Goal: Transaction & Acquisition: Purchase product/service

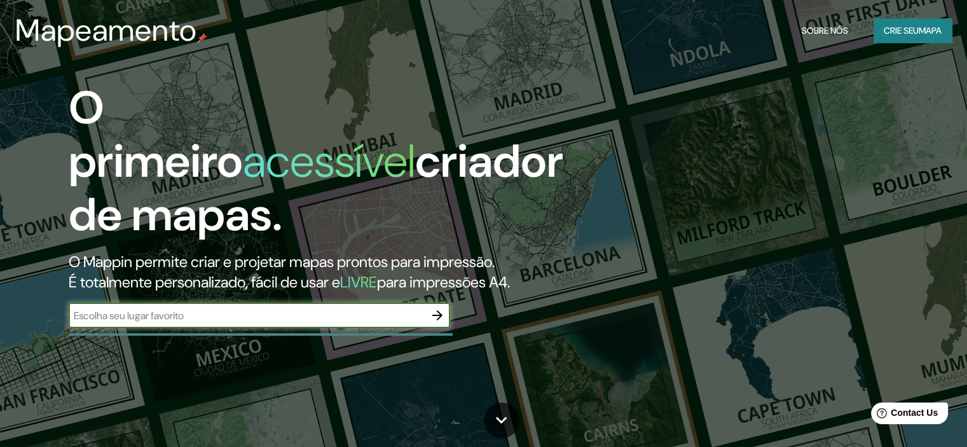
click at [214, 317] on input "text" at bounding box center [247, 315] width 356 height 15
type input "[GEOGRAPHIC_DATA]"
click at [436, 320] on icon "button" at bounding box center [437, 315] width 15 height 15
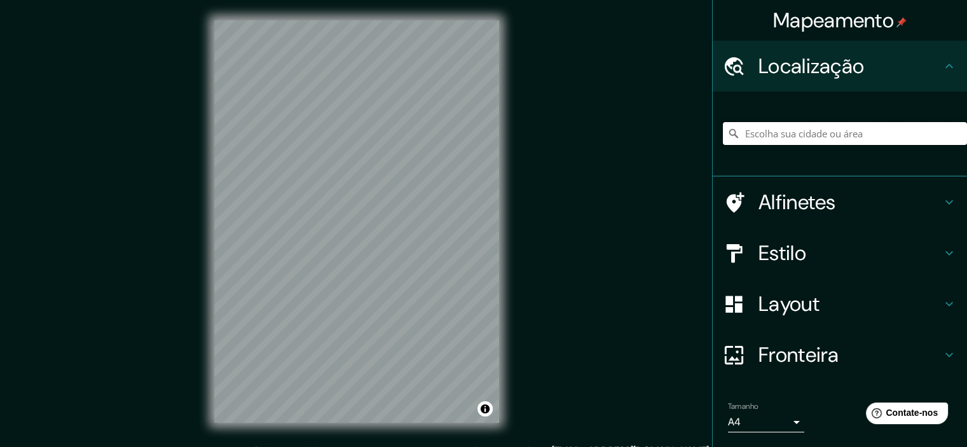
click at [836, 134] on input "Escolha sua cidade ou área" at bounding box center [845, 133] width 244 height 23
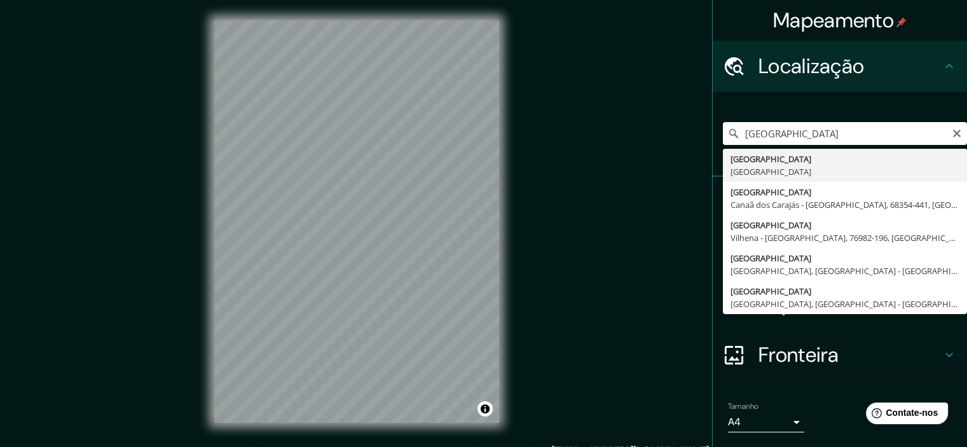
type input "[GEOGRAPHIC_DATA], [GEOGRAPHIC_DATA]"
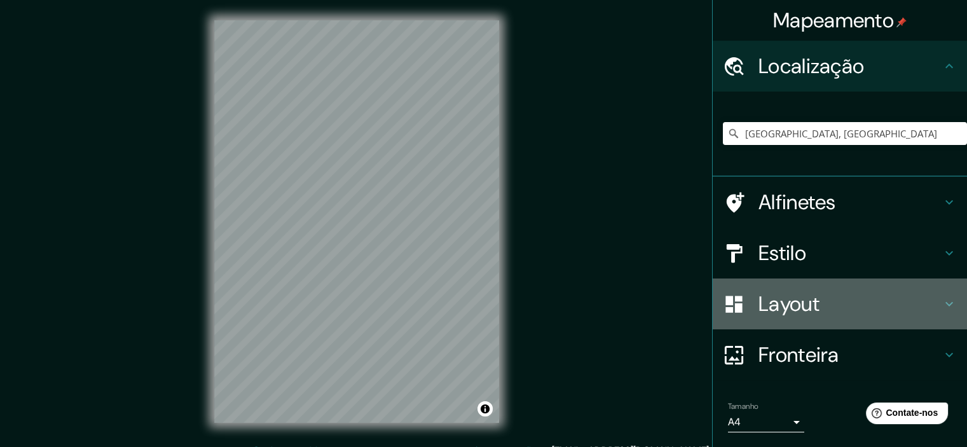
click at [910, 305] on h4 "Layout" at bounding box center [850, 303] width 183 height 25
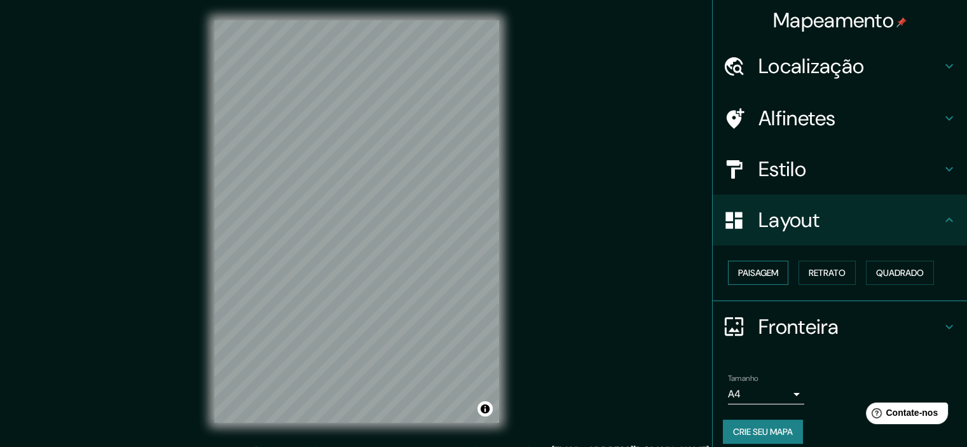
click at [772, 276] on button "Paisagem" at bounding box center [758, 273] width 60 height 24
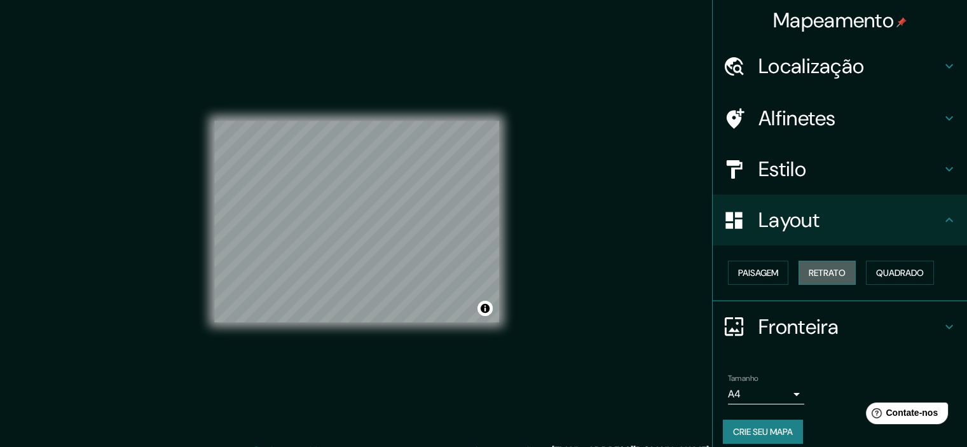
click at [814, 272] on font "Retrato" at bounding box center [827, 272] width 37 height 11
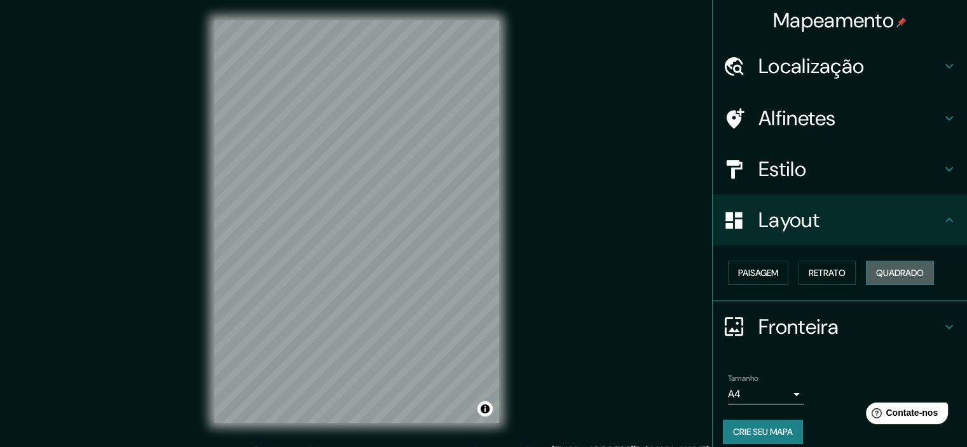
click at [876, 268] on font "Quadrado" at bounding box center [900, 272] width 48 height 11
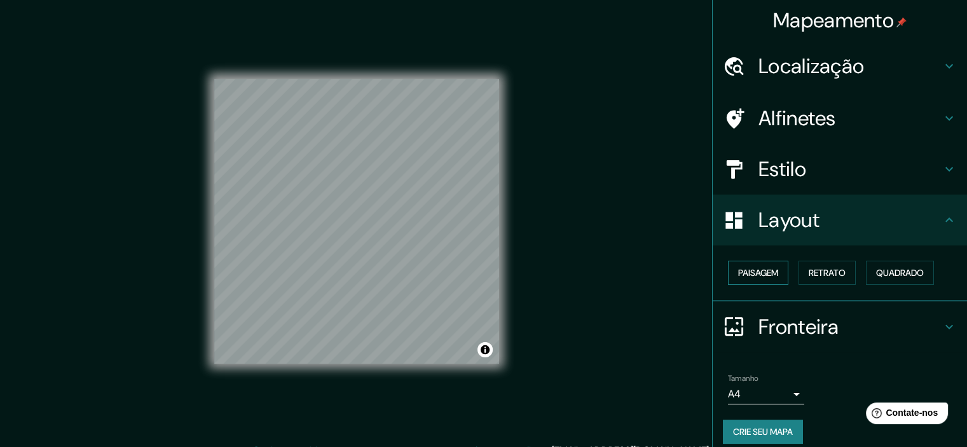
click at [765, 271] on font "Paisagem" at bounding box center [758, 272] width 40 height 11
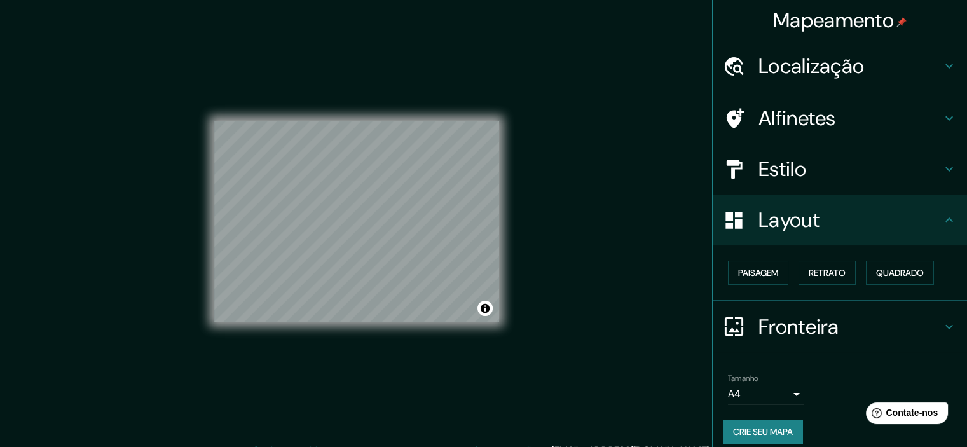
scroll to position [10, 0]
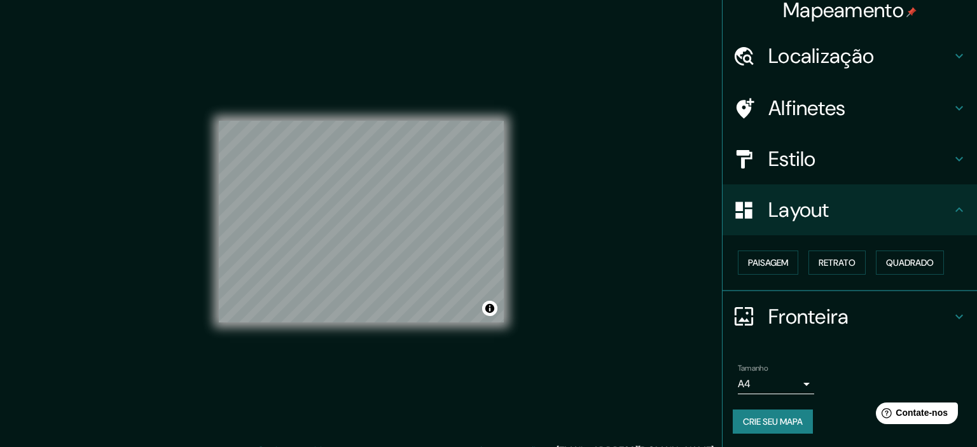
click at [782, 380] on body "Mapeamento Localização Distrito Federal, Brasil Alfinetes Estilo Layout Paisage…" at bounding box center [488, 223] width 977 height 447
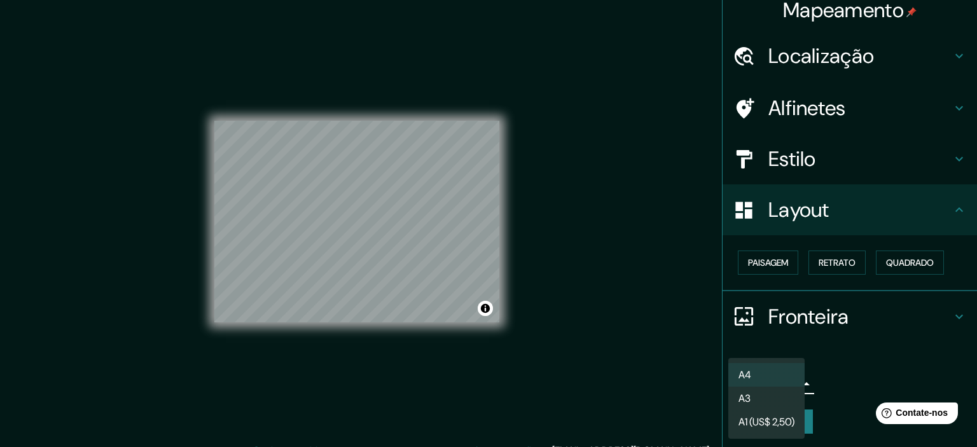
click at [781, 392] on li "A3" at bounding box center [766, 399] width 76 height 24
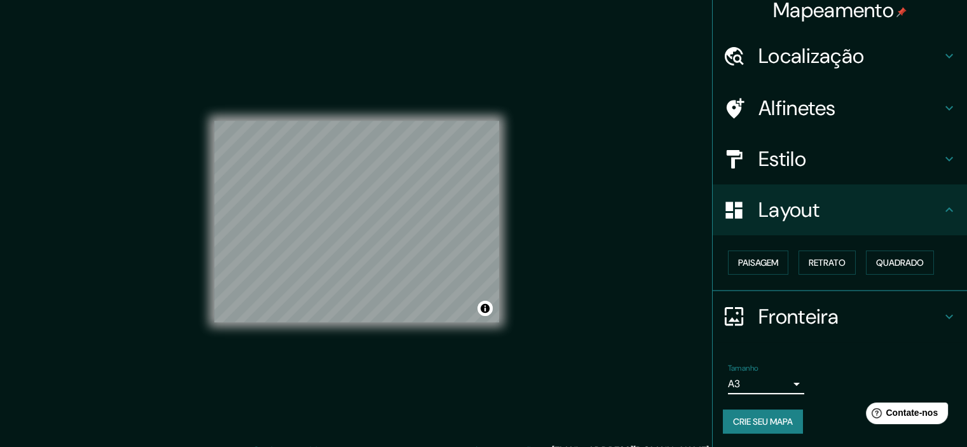
click at [791, 382] on body "Mapeamento Localização Distrito Federal, Brasil Alfinetes Estilo Layout Paisage…" at bounding box center [483, 223] width 967 height 447
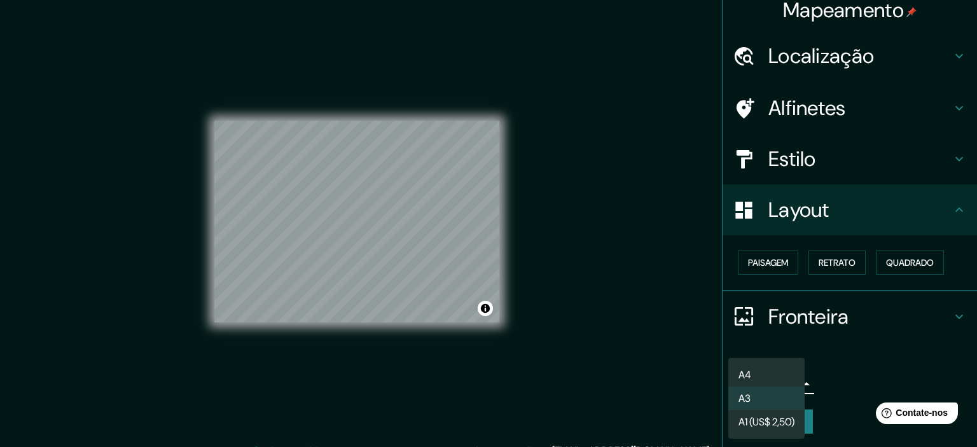
click at [777, 379] on li "A4" at bounding box center [766, 375] width 76 height 24
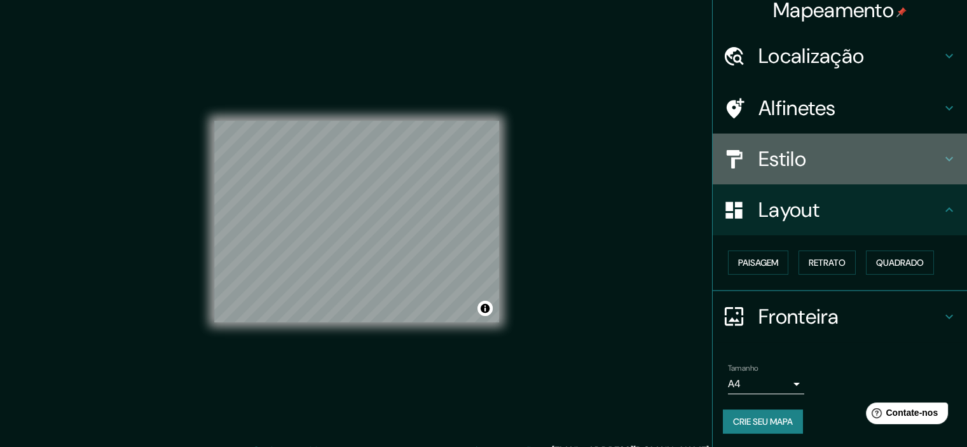
click at [925, 163] on h4 "Estilo" at bounding box center [850, 158] width 183 height 25
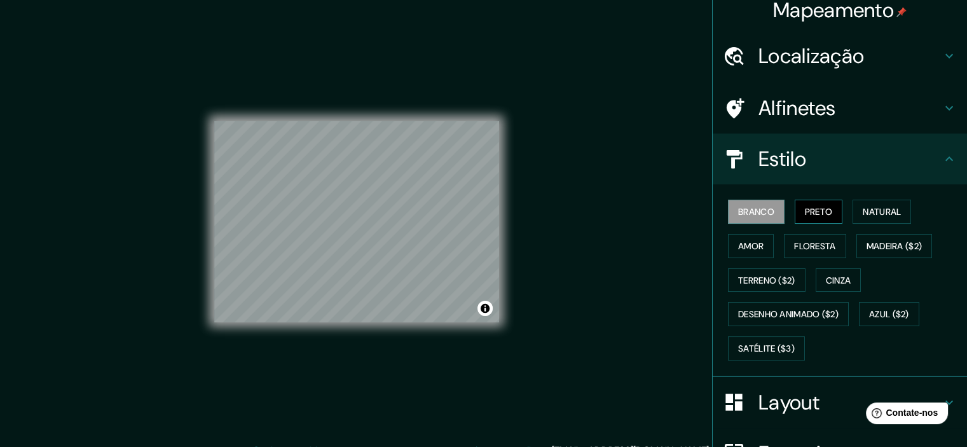
click at [829, 206] on button "Preto" at bounding box center [819, 212] width 48 height 24
click at [869, 207] on font "Natural" at bounding box center [882, 211] width 38 height 11
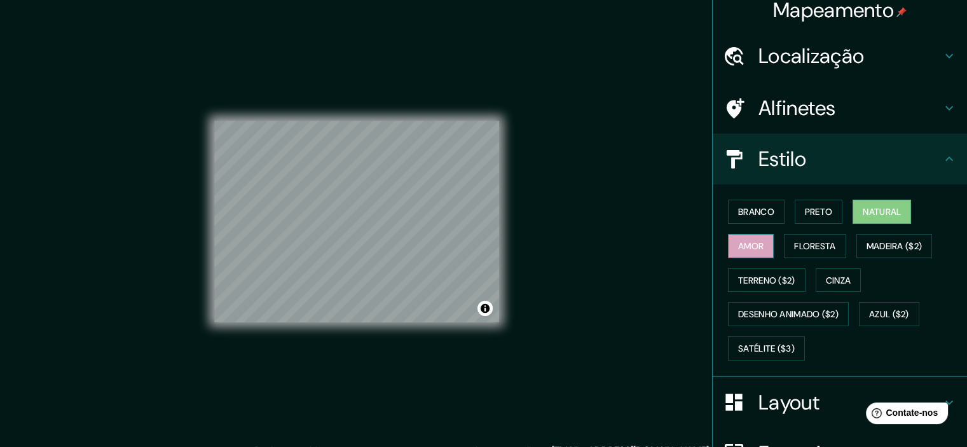
click at [750, 240] on font "Amor" at bounding box center [750, 245] width 25 height 11
click at [794, 240] on font "Floresta" at bounding box center [814, 245] width 41 height 11
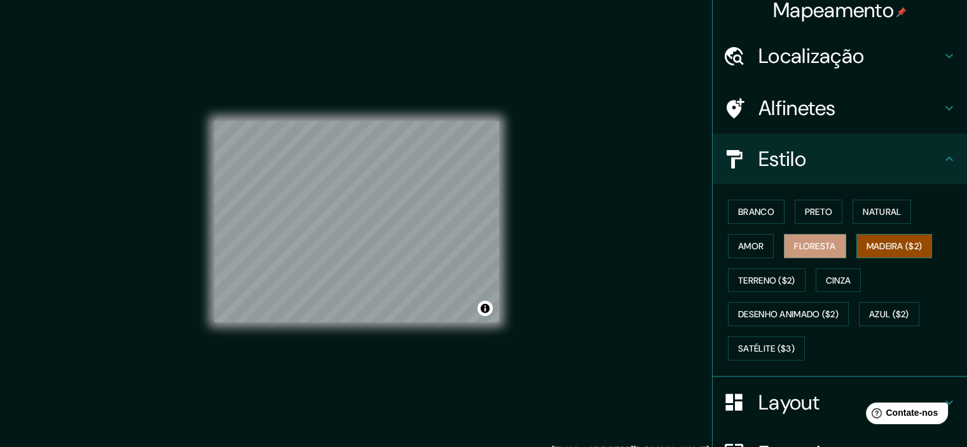
click at [882, 244] on font "Madeira ($2)" at bounding box center [895, 245] width 56 height 11
click at [773, 277] on font "Terreno ($2)" at bounding box center [766, 280] width 57 height 11
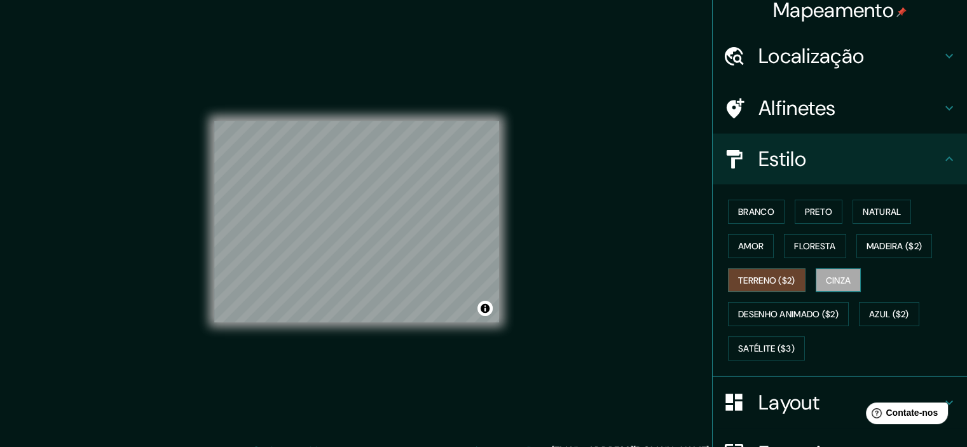
click at [826, 278] on font "Cinza" at bounding box center [838, 280] width 25 height 11
click at [821, 254] on button "Floresta" at bounding box center [815, 246] width 62 height 24
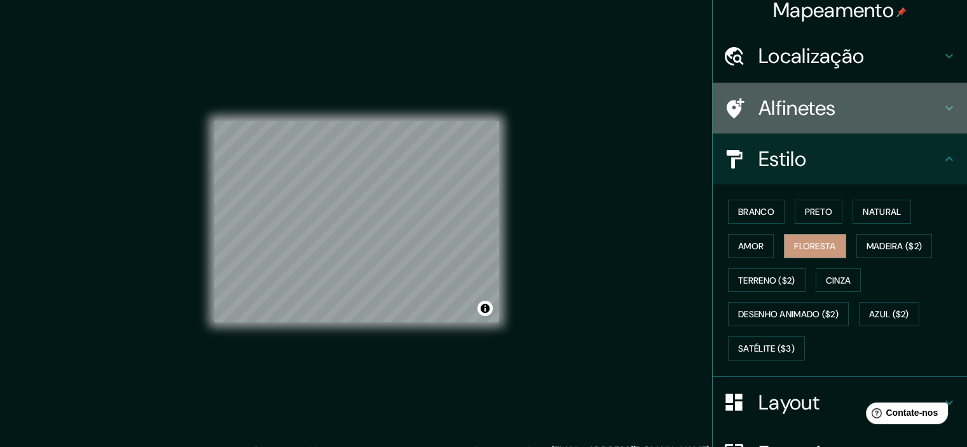
click at [866, 118] on h4 "Alfinetes" at bounding box center [850, 107] width 183 height 25
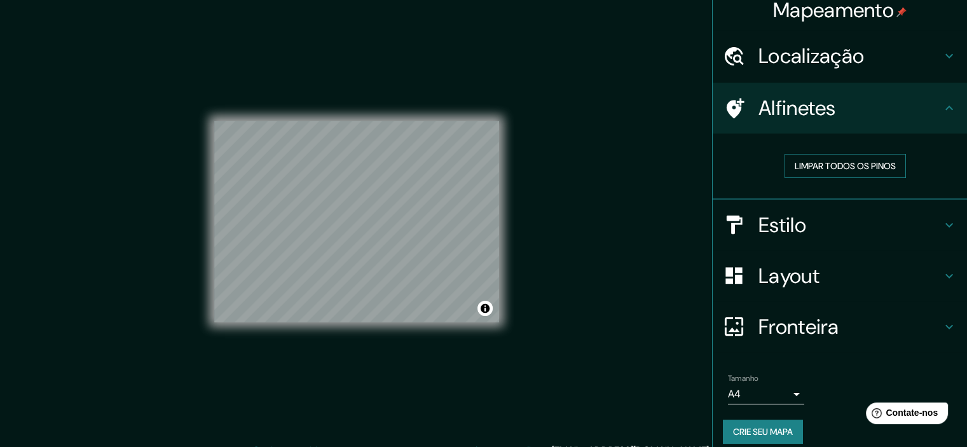
click at [842, 169] on font "Limpar todos os pinos" at bounding box center [845, 165] width 101 height 11
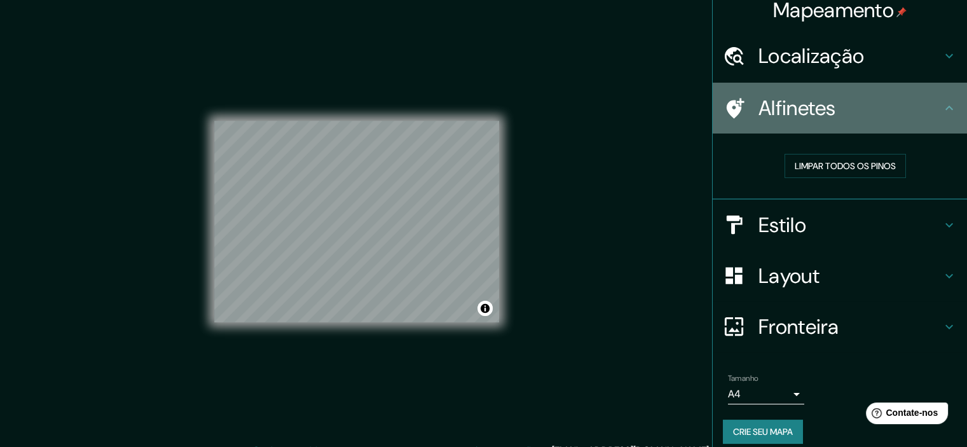
click at [845, 114] on h4 "Alfinetes" at bounding box center [850, 107] width 183 height 25
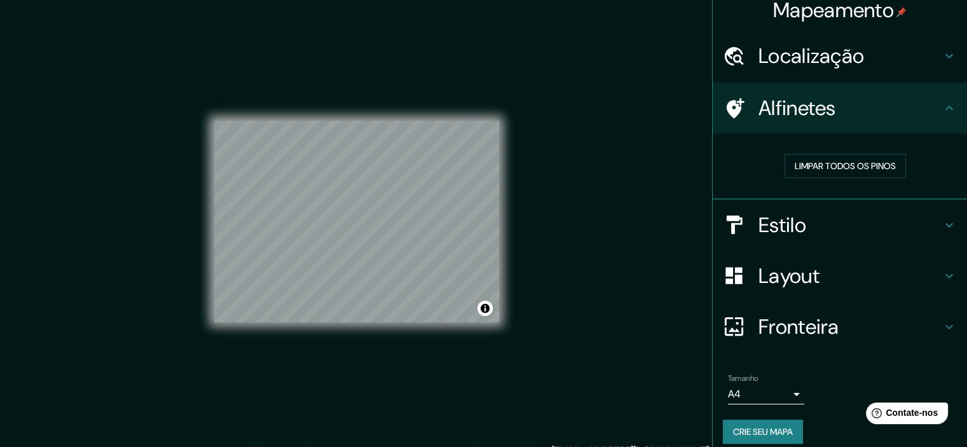
scroll to position [20, 0]
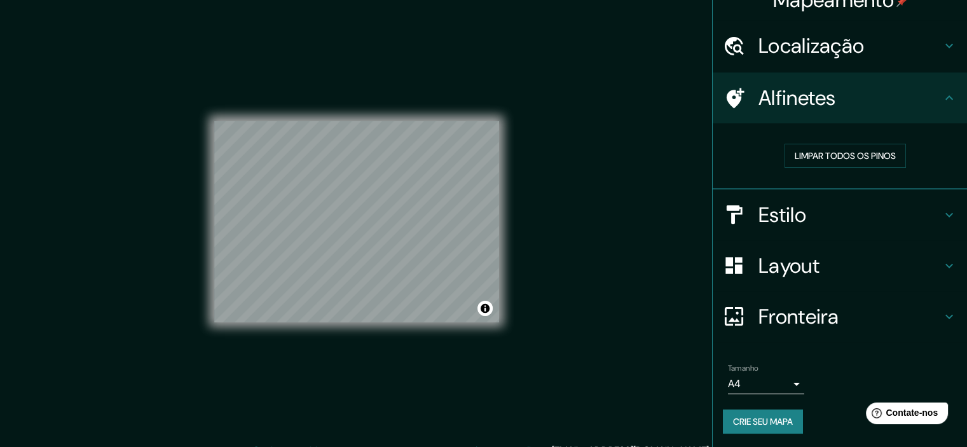
click at [852, 323] on h4 "Fronteira" at bounding box center [850, 316] width 183 height 25
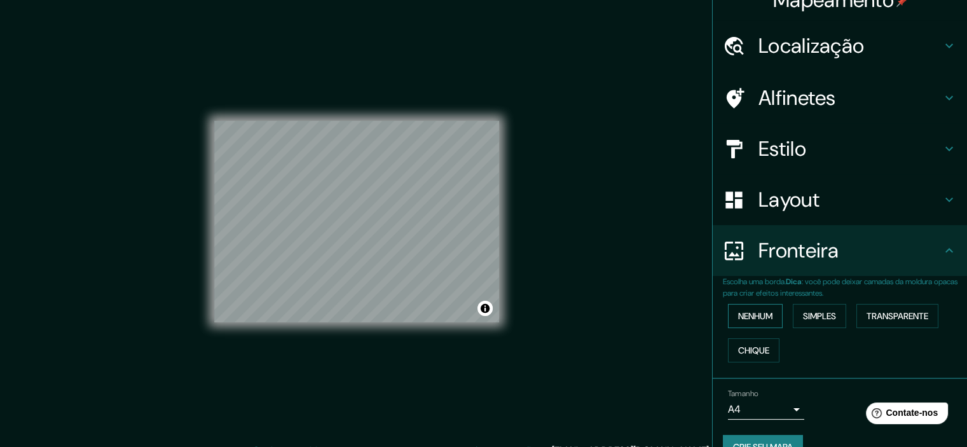
click at [749, 315] on font "Nenhum" at bounding box center [755, 315] width 34 height 11
click at [807, 312] on font "Simples" at bounding box center [819, 315] width 33 height 11
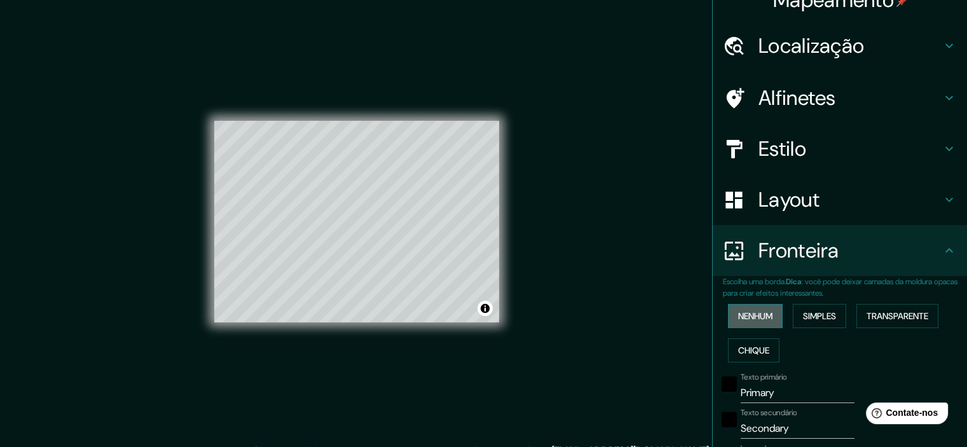
click at [754, 314] on font "Nenhum" at bounding box center [755, 315] width 34 height 11
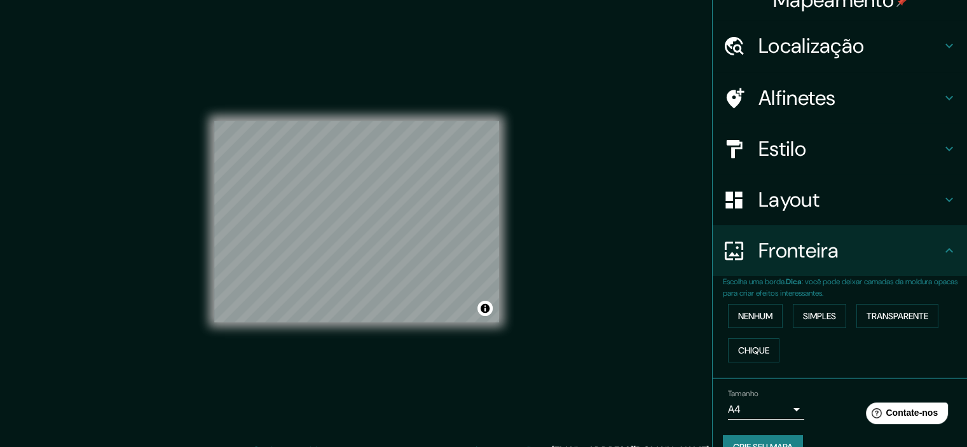
click at [819, 257] on font "Fronteira" at bounding box center [799, 250] width 81 height 27
click at [487, 310] on button "Alternar atribuição" at bounding box center [485, 308] width 15 height 15
click at [530, 289] on div "Mapeamento Localização Distrito Federal, Brasil Alfinetes Estilo Layout Frontei…" at bounding box center [483, 232] width 967 height 464
click at [471, 265] on div at bounding box center [473, 266] width 10 height 10
click at [469, 269] on div at bounding box center [471, 266] width 10 height 10
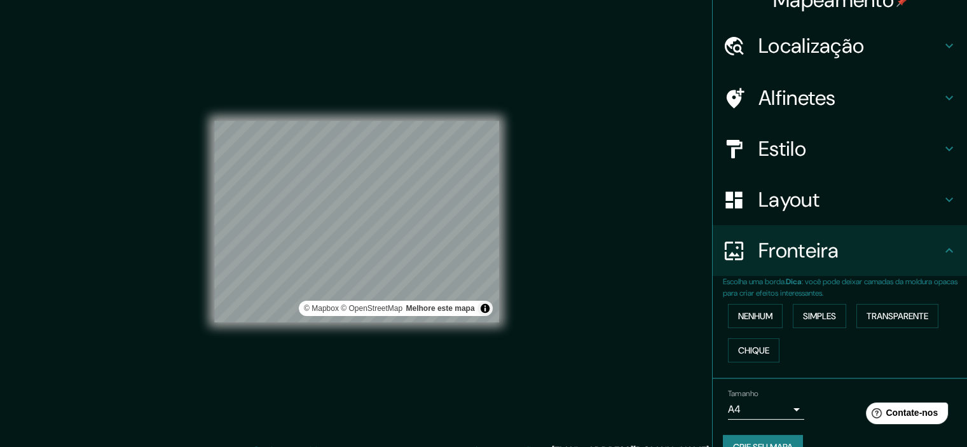
click at [555, 302] on div "Mapeamento Localização Distrito Federal, Brasil Alfinetes Estilo Layout Frontei…" at bounding box center [483, 232] width 967 height 464
click at [487, 308] on button "Alternar atribuição" at bounding box center [485, 308] width 15 height 15
click at [529, 314] on div "Mapeamento Localização Distrito Federal, Brasil Alfinetes Estilo Layout Frontei…" at bounding box center [483, 232] width 967 height 464
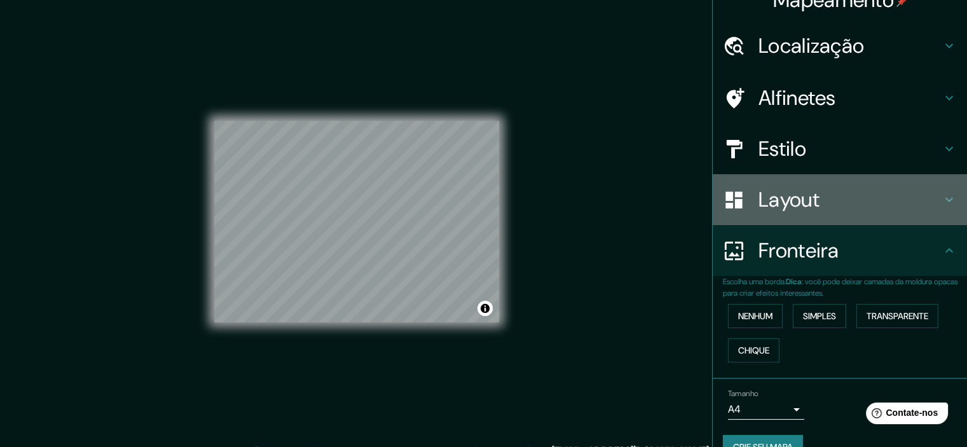
click at [862, 188] on h4 "Layout" at bounding box center [850, 199] width 183 height 25
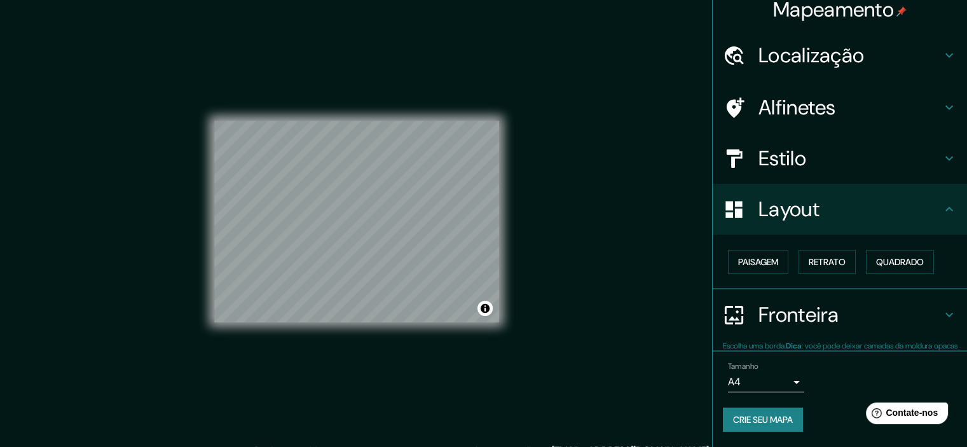
scroll to position [10, 0]
click at [862, 188] on div "Layout" at bounding box center [840, 209] width 254 height 51
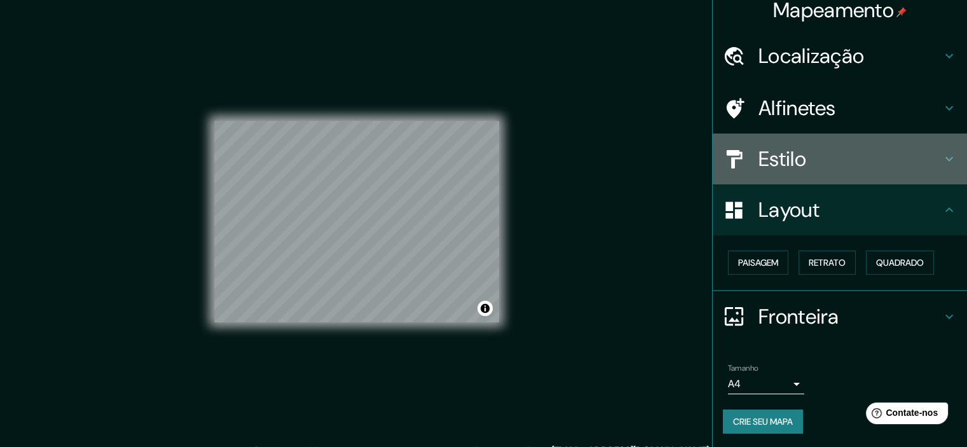
click at [845, 160] on h4 "Estilo" at bounding box center [850, 158] width 183 height 25
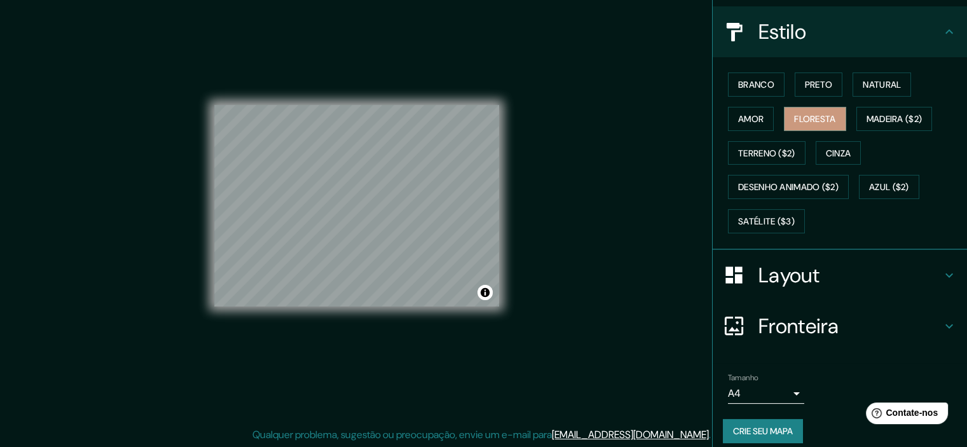
scroll to position [145, 0]
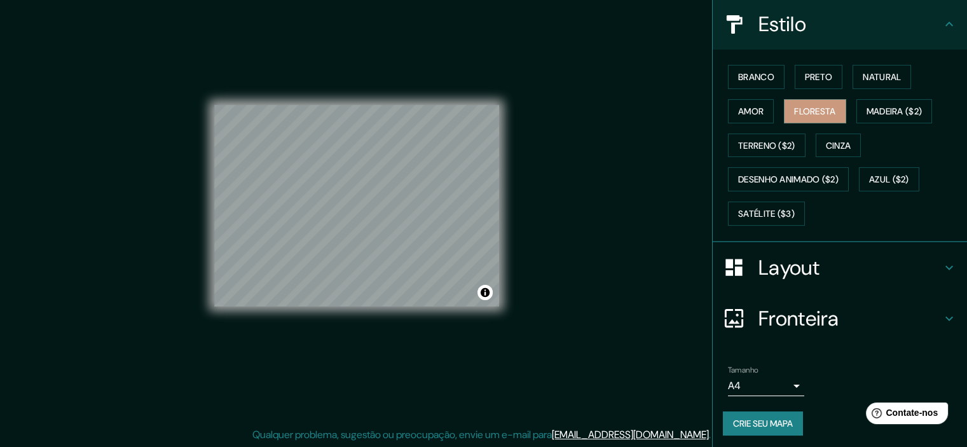
click at [786, 418] on font "Crie seu mapa" at bounding box center [763, 423] width 60 height 11
click at [765, 422] on div "Crie seu mapa" at bounding box center [840, 424] width 234 height 24
click at [776, 417] on div "Crie seu mapa" at bounding box center [840, 424] width 234 height 24
click at [918, 263] on h4 "Layout" at bounding box center [850, 267] width 183 height 25
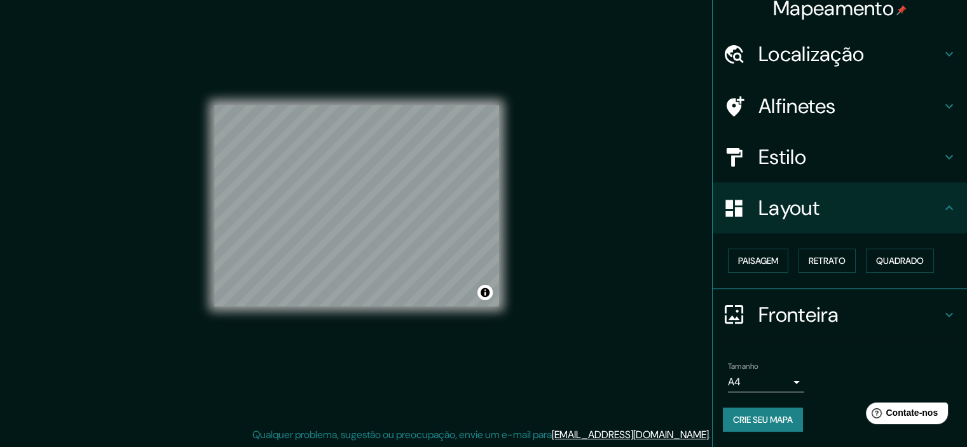
scroll to position [10, 0]
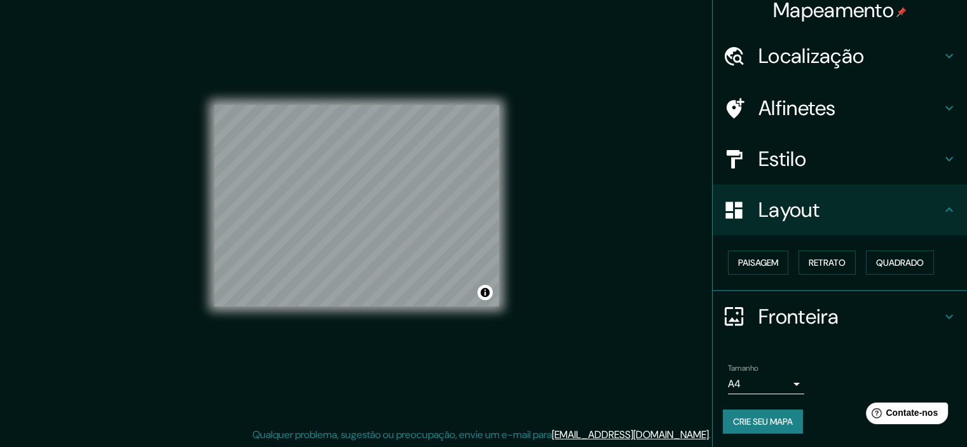
click at [933, 199] on div "Layout" at bounding box center [840, 209] width 254 height 51
click at [945, 307] on div "Fronteira" at bounding box center [840, 316] width 254 height 51
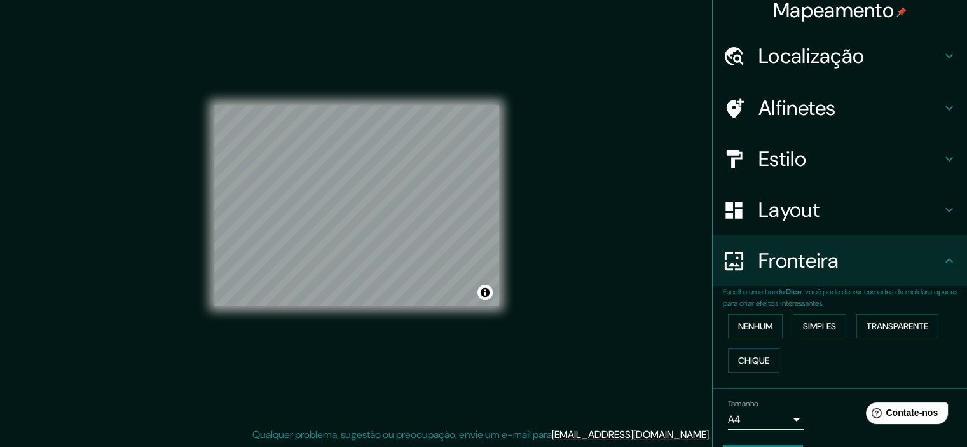
click at [942, 265] on icon at bounding box center [949, 260] width 15 height 15
click at [906, 319] on font "Transparente" at bounding box center [898, 326] width 62 height 17
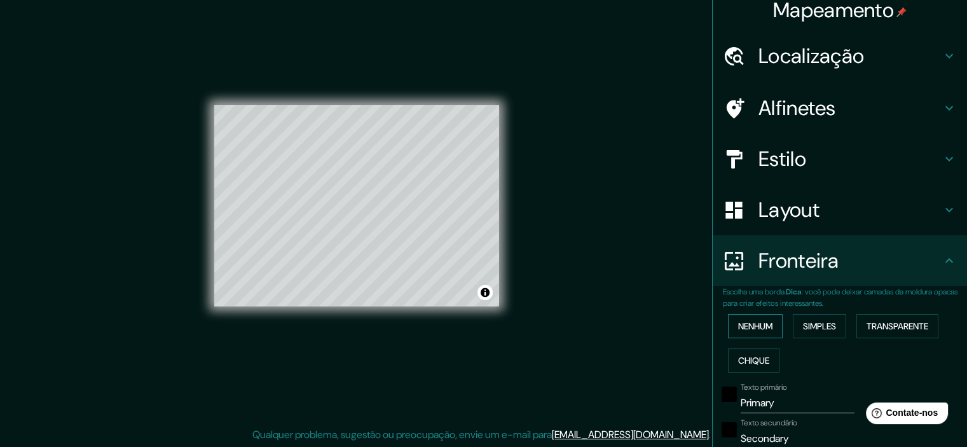
click at [754, 321] on font "Nenhum" at bounding box center [755, 326] width 34 height 11
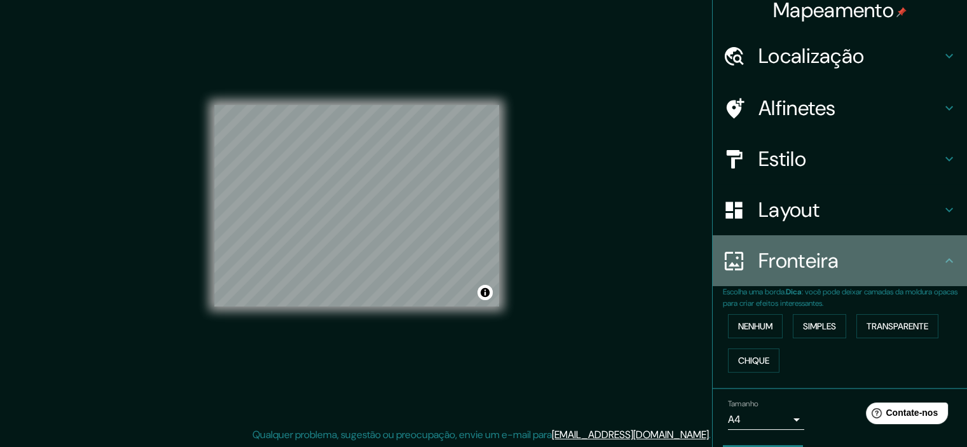
click at [924, 263] on h4 "Fronteira" at bounding box center [850, 260] width 183 height 25
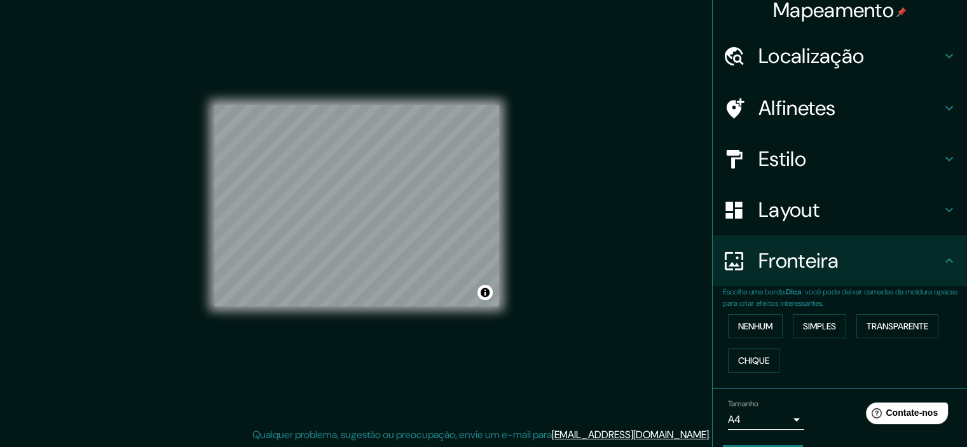
scroll to position [46, 0]
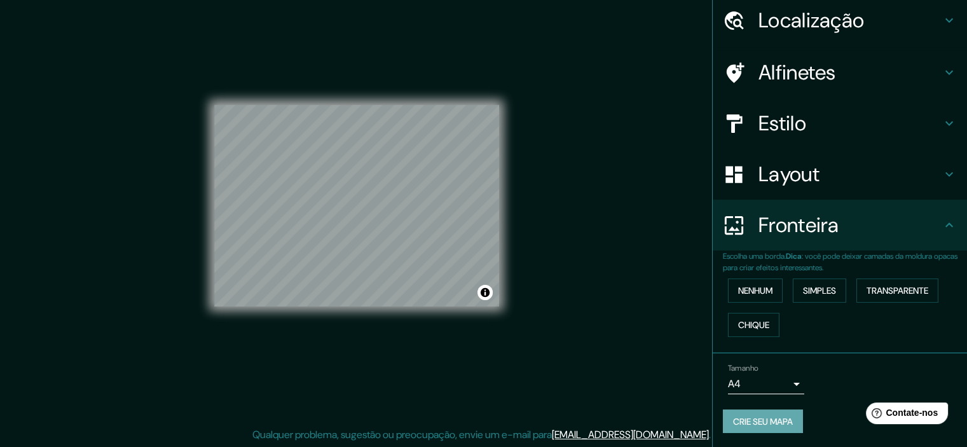
click at [737, 421] on font "Crie seu mapa" at bounding box center [763, 421] width 60 height 11
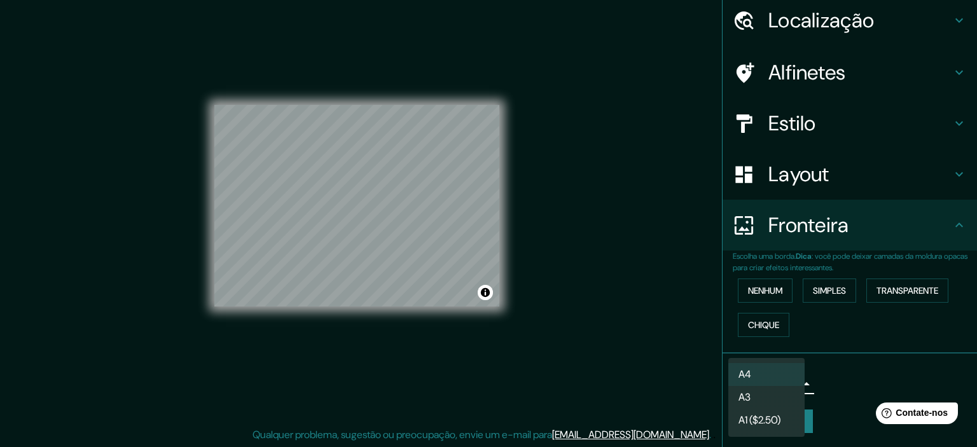
click at [793, 391] on body "Mapeamento Localização Distrito Federal, Brasil Alfinetes Estilo Layout Frontei…" at bounding box center [488, 207] width 977 height 447
click at [759, 405] on li "A3" at bounding box center [766, 399] width 76 height 24
type input "a4"
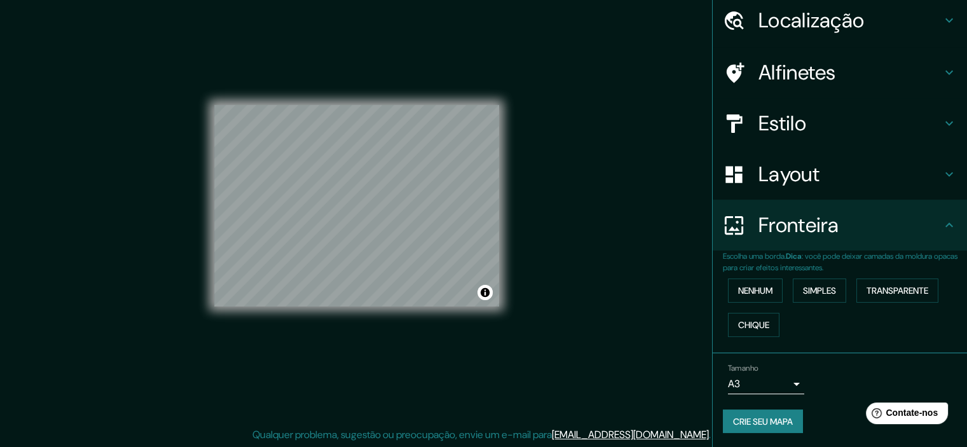
drag, startPoint x: 499, startPoint y: 277, endPoint x: 590, endPoint y: 190, distance: 125.5
click at [590, 190] on div "Mapeamento Localização Distrito Federal, Brasil Alfinetes Estilo Layout Frontei…" at bounding box center [483, 216] width 967 height 464
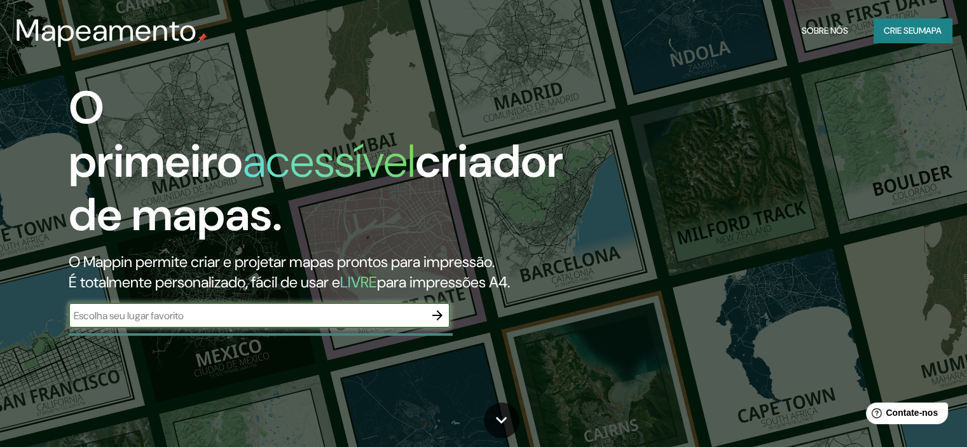
click at [345, 310] on input "text" at bounding box center [247, 315] width 356 height 15
type input "[GEOGRAPHIC_DATA]"
click at [443, 315] on icon "button" at bounding box center [437, 315] width 15 height 15
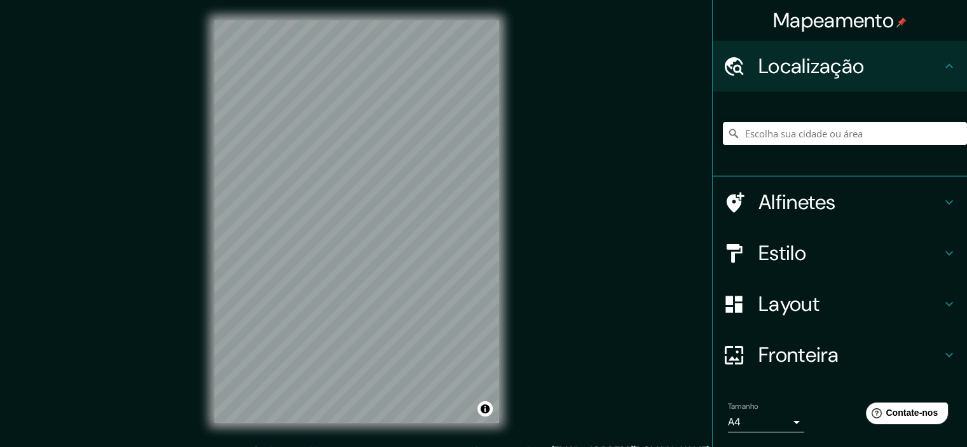
drag, startPoint x: 842, startPoint y: 146, endPoint x: 820, endPoint y: 139, distance: 23.3
click at [838, 146] on div at bounding box center [845, 134] width 244 height 64
click at [817, 138] on input "Escolha sua cidade ou área" at bounding box center [845, 133] width 244 height 23
click at [796, 136] on input "Escolha sua cidade ou área" at bounding box center [845, 133] width 244 height 23
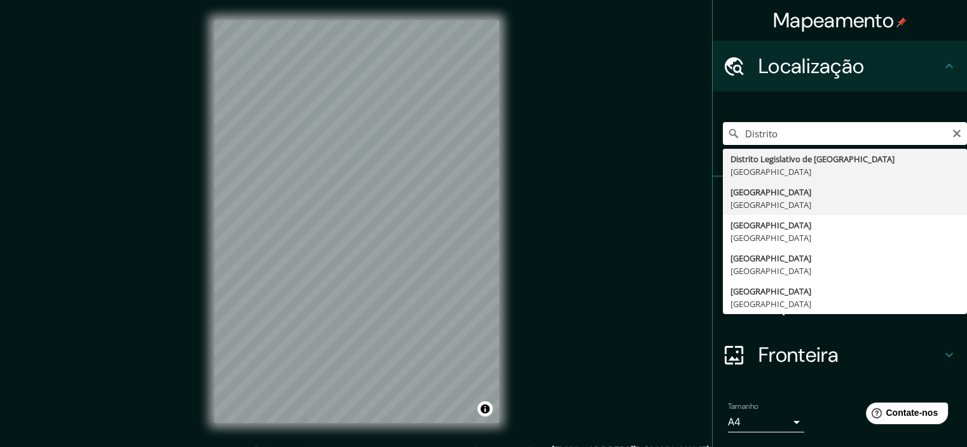
type input "[GEOGRAPHIC_DATA], [GEOGRAPHIC_DATA]"
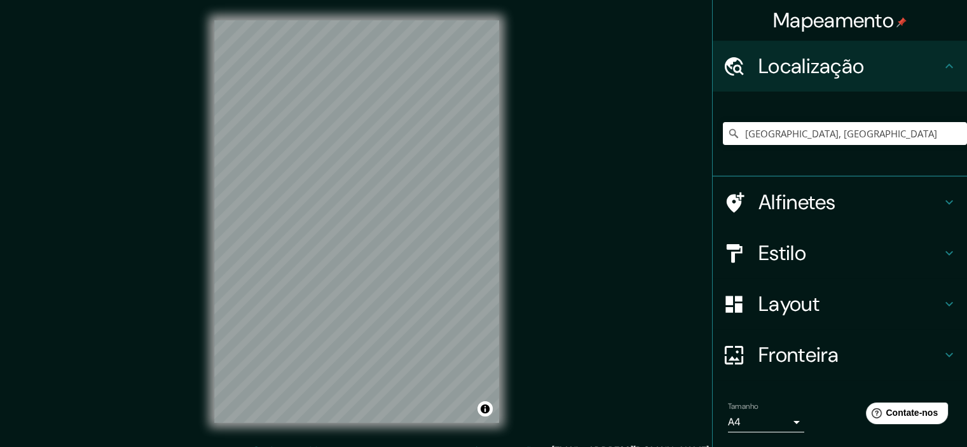
click at [887, 269] on div "Estilo" at bounding box center [840, 253] width 254 height 51
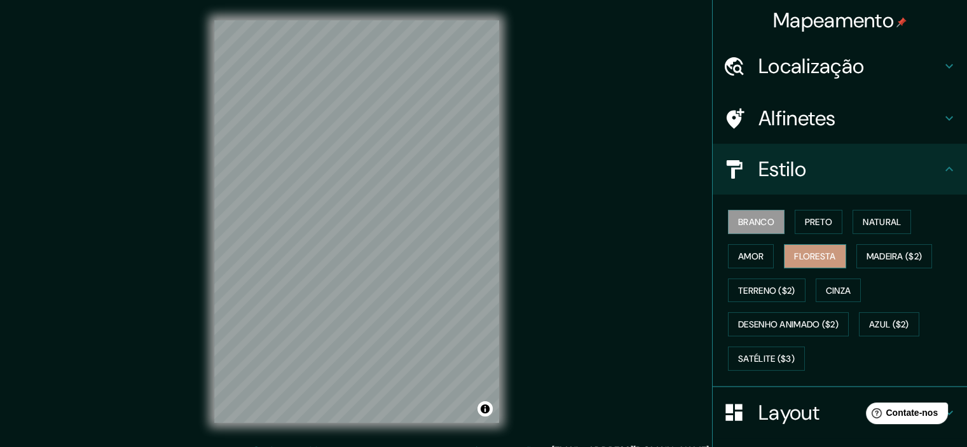
click at [815, 251] on font "Floresta" at bounding box center [814, 256] width 41 height 11
